Goal: Task Accomplishment & Management: Complete application form

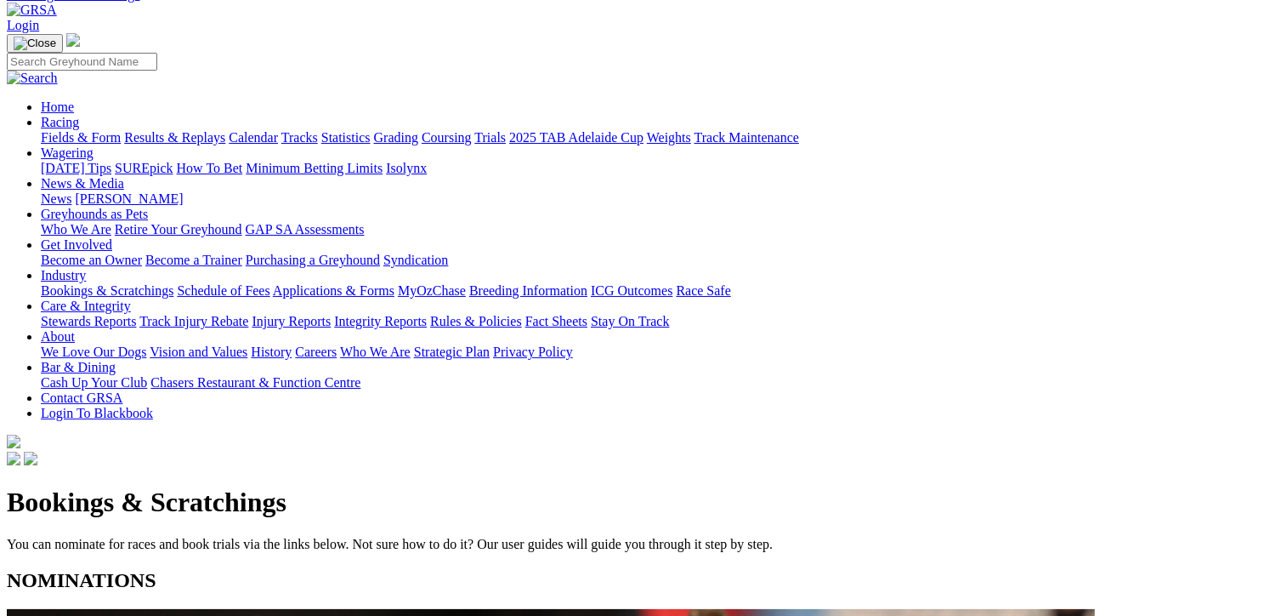
scroll to position [170, 0]
